Goal: Information Seeking & Learning: Compare options

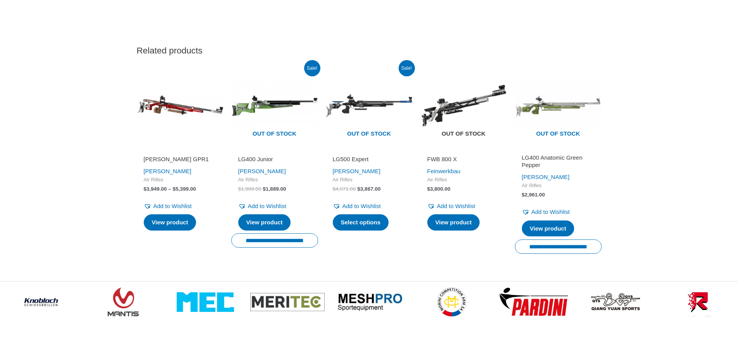
scroll to position [2014, 0]
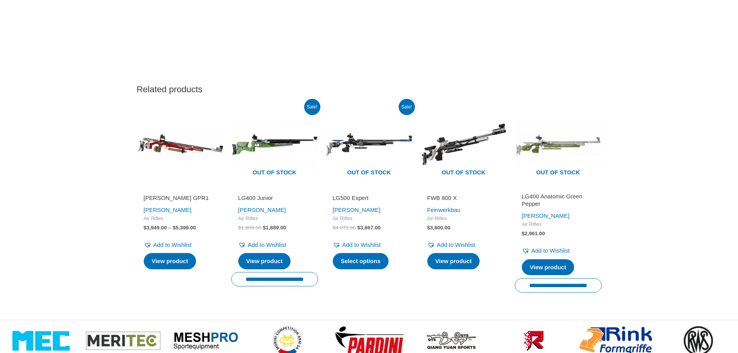
click at [270, 202] on h2 "LG400 Junior" at bounding box center [274, 198] width 73 height 8
